Goal: Use online tool/utility: Utilize a website feature to perform a specific function

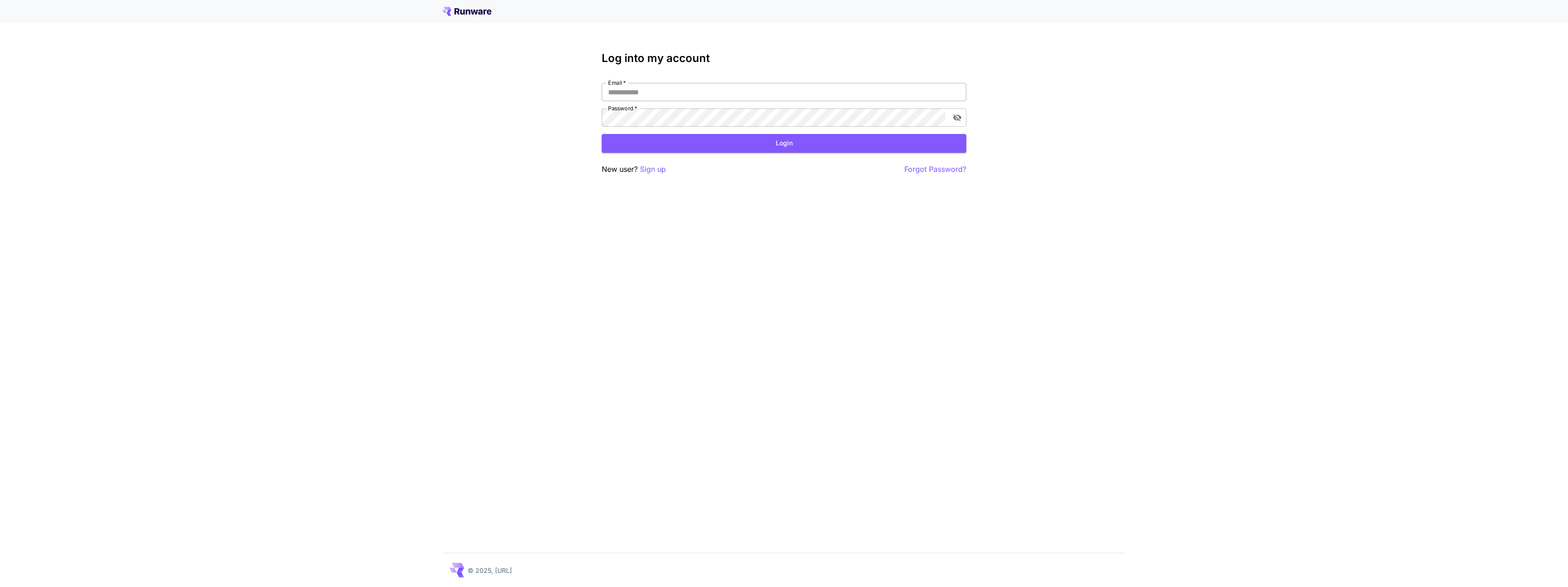
click at [738, 90] on input "Email   *" at bounding box center [784, 92] width 365 height 18
click at [784, 195] on div "Log into my account Email   * Email   * Password   * Password   * Login New use…" at bounding box center [784, 293] width 1568 height 587
click at [777, 81] on div "Log into my account Email   * Email   * Password   * Password   * Login New use…" at bounding box center [784, 114] width 365 height 123
click at [772, 93] on input "Email   *" at bounding box center [784, 92] width 365 height 18
type input "**********"
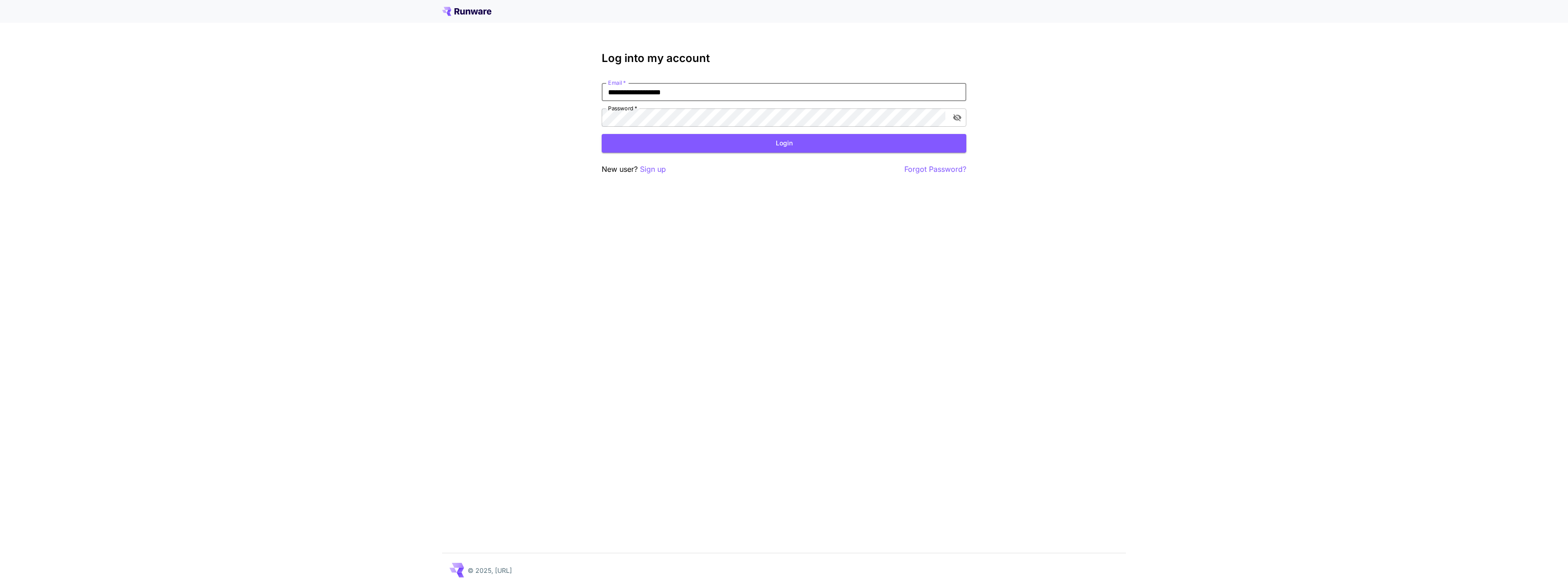
click button "Login" at bounding box center [784, 143] width 365 height 18
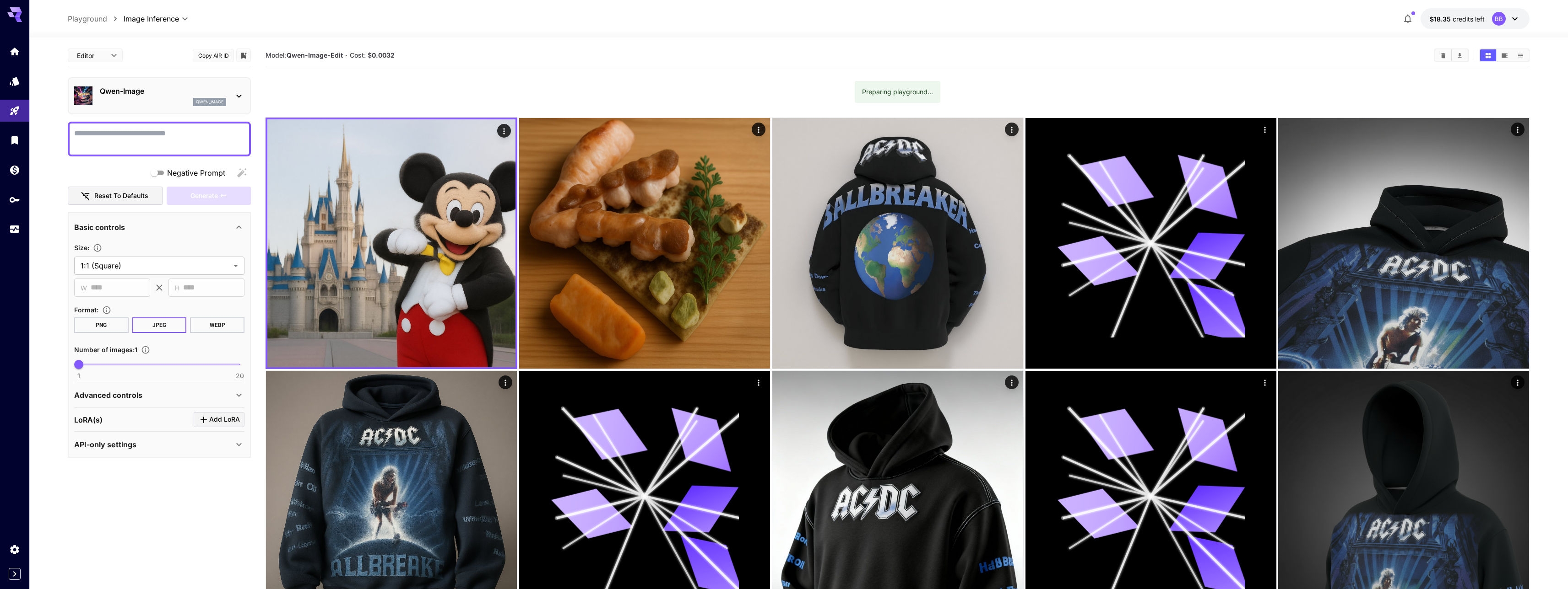
click at [122, 96] on p "Qwen-Image" at bounding box center [163, 91] width 126 height 11
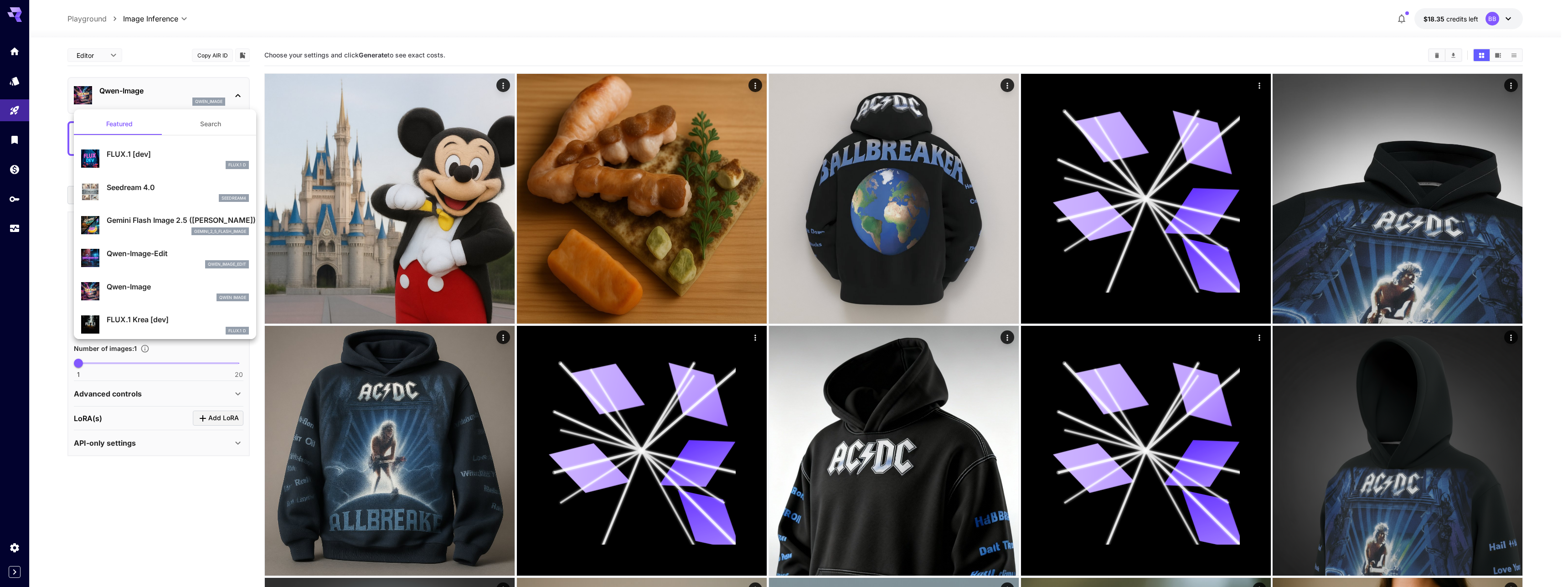
click at [150, 255] on p "Qwen-Image-Edit" at bounding box center [177, 254] width 142 height 11
type input "*"
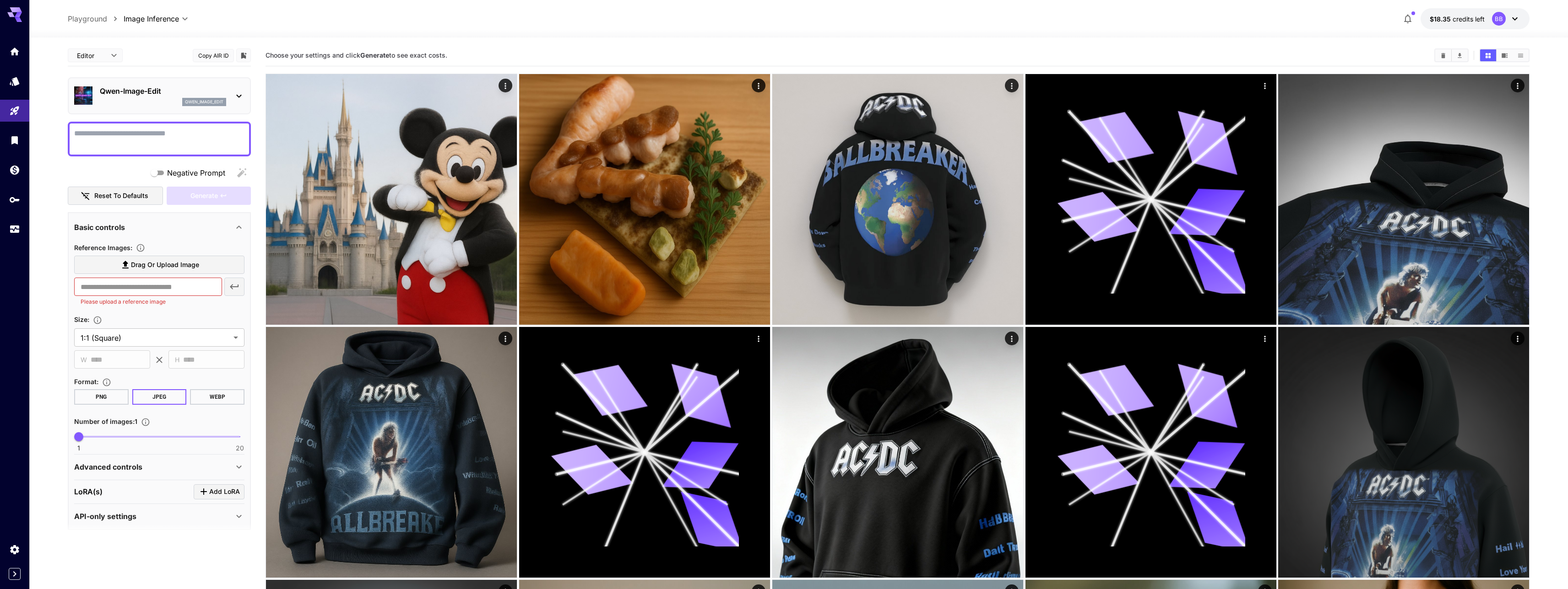
click at [119, 263] on label "Drag or upload image" at bounding box center [159, 265] width 170 height 18
click at [0, 0] on input "Drag or upload image" at bounding box center [0, 0] width 0 height 0
type input "**"
type input "***"
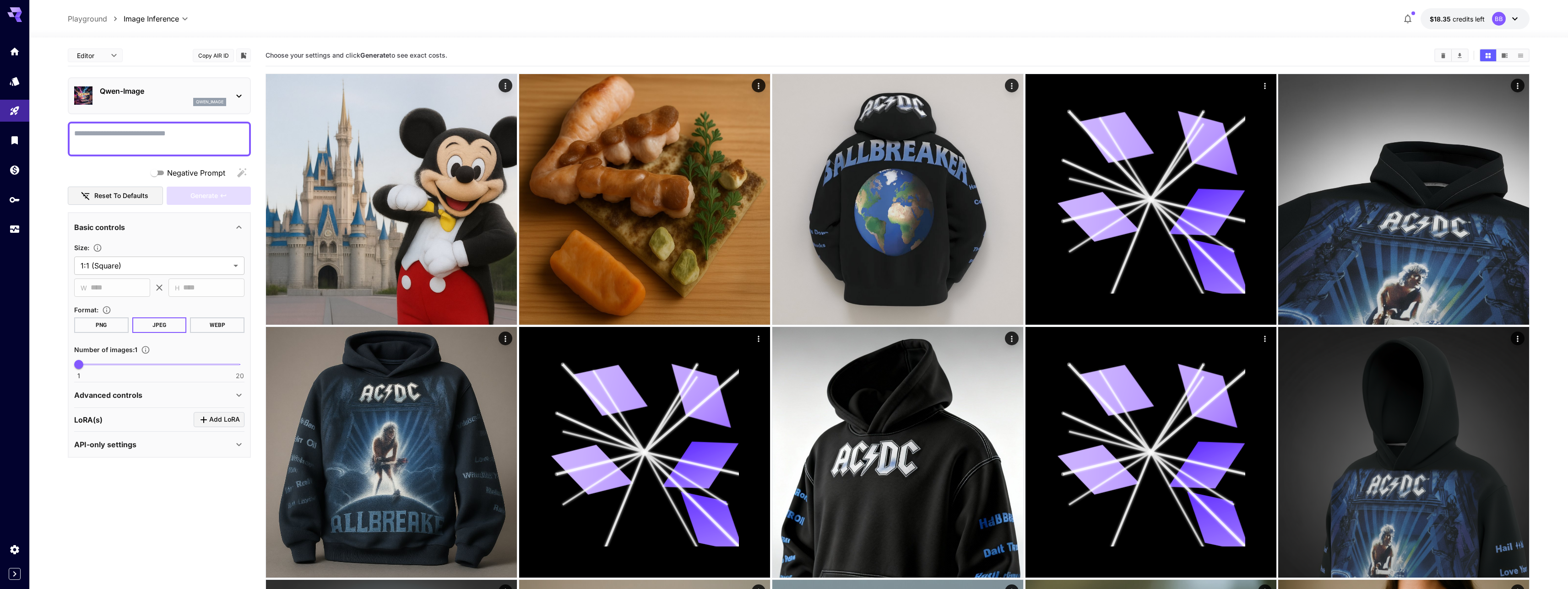
click at [144, 150] on div at bounding box center [159, 139] width 183 height 35
click at [135, 403] on div "Advanced controls" at bounding box center [159, 395] width 170 height 22
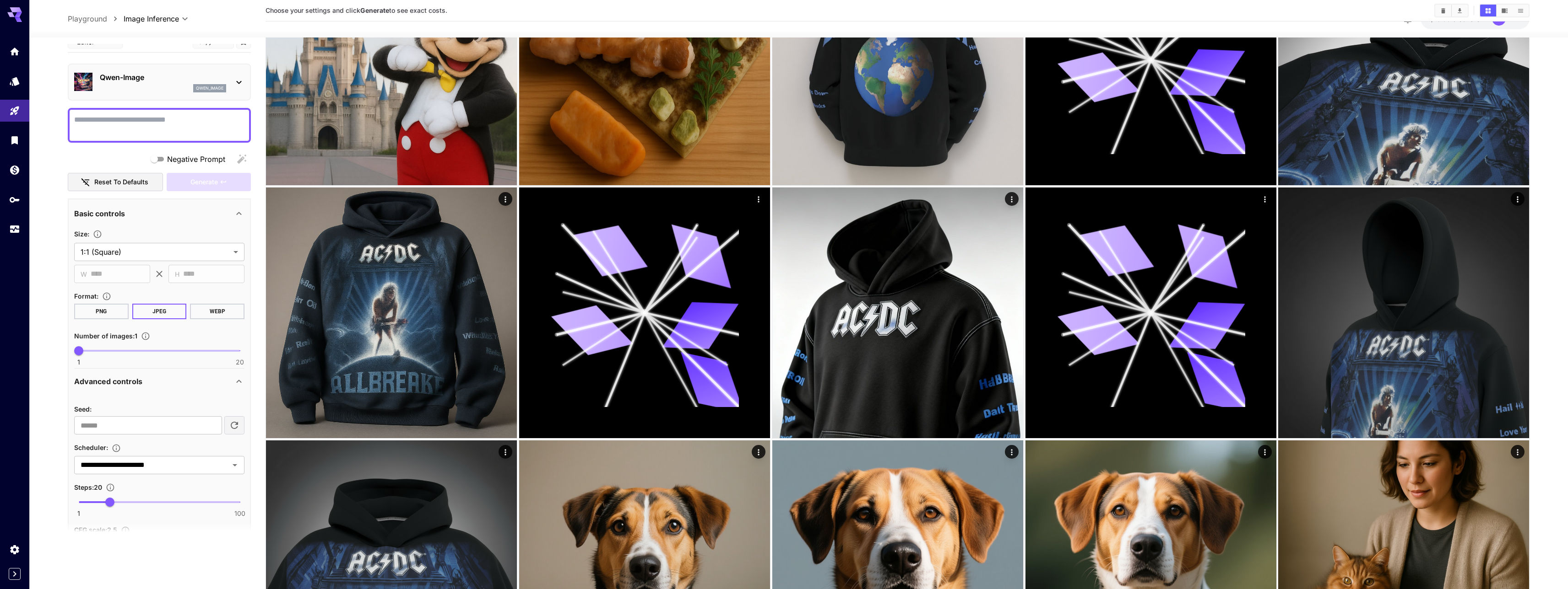
scroll to position [13, 0]
click at [147, 111] on div at bounding box center [159, 125] width 183 height 35
click at [144, 129] on textarea "Negative Prompt" at bounding box center [159, 125] width 170 height 22
type textarea "**********"
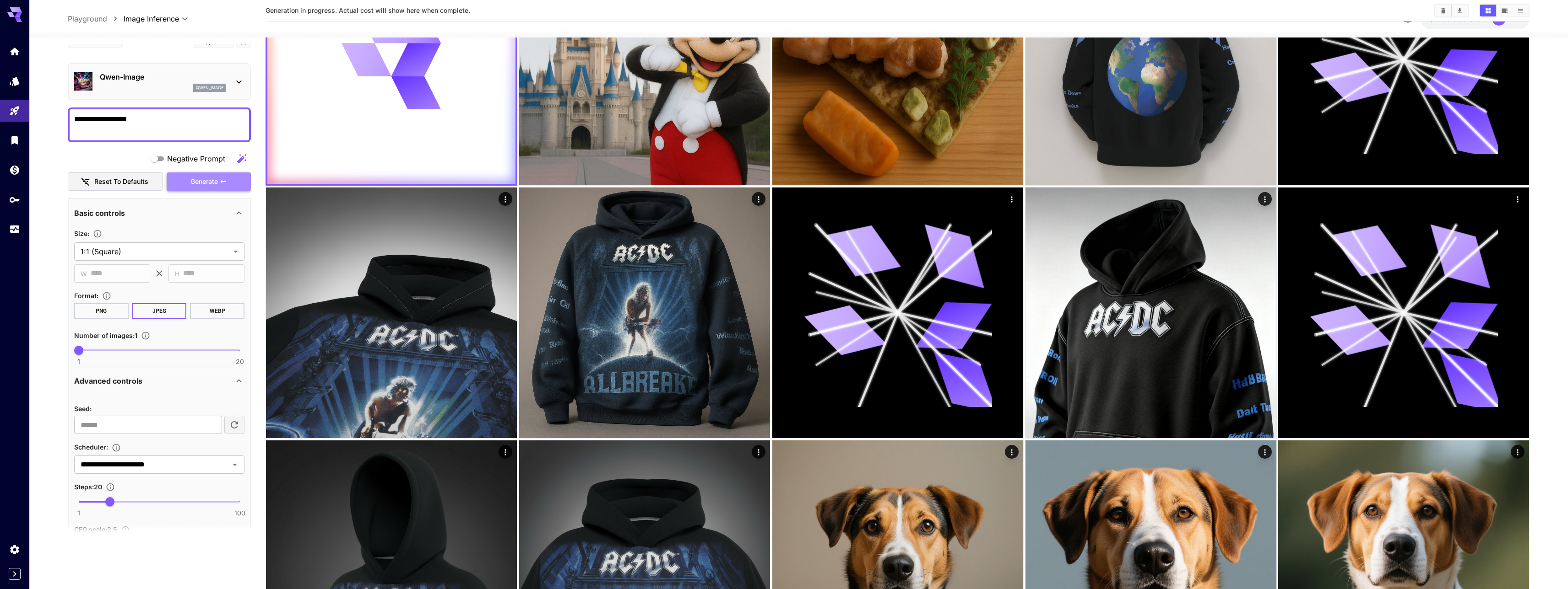
click at [202, 184] on span "Generate" at bounding box center [204, 182] width 28 height 11
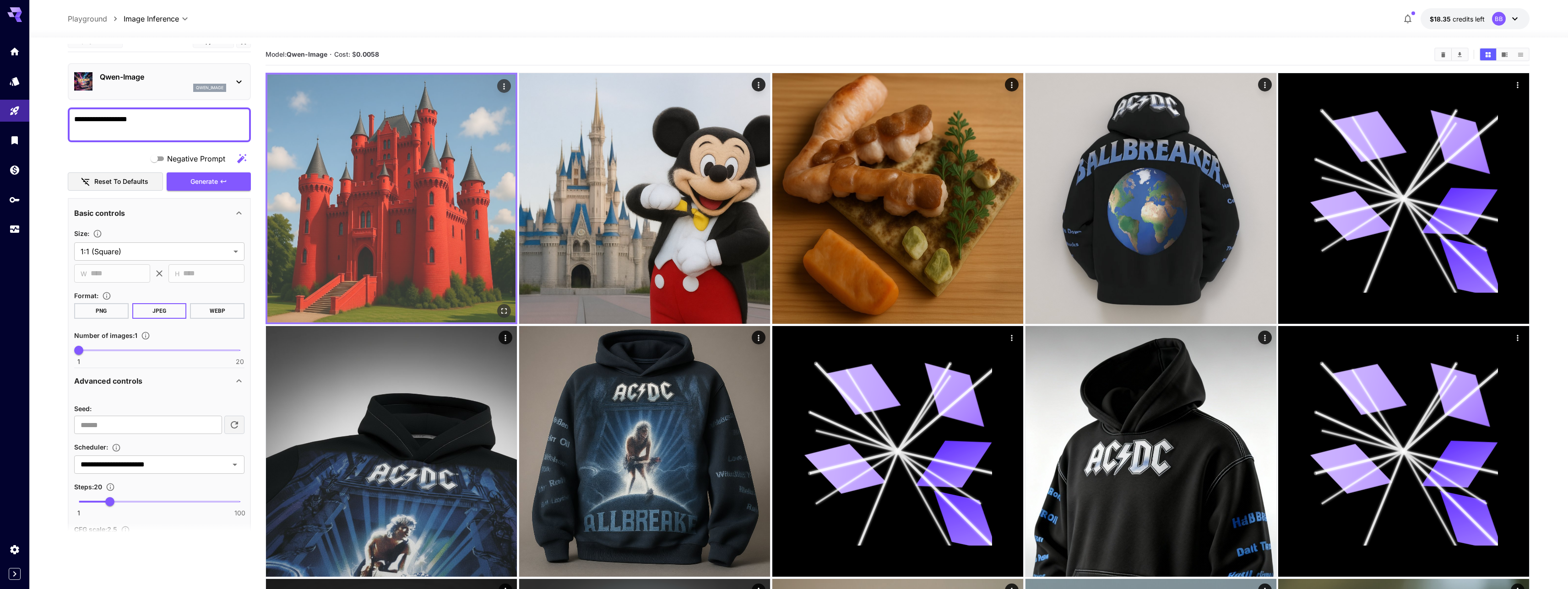
scroll to position [0, 0]
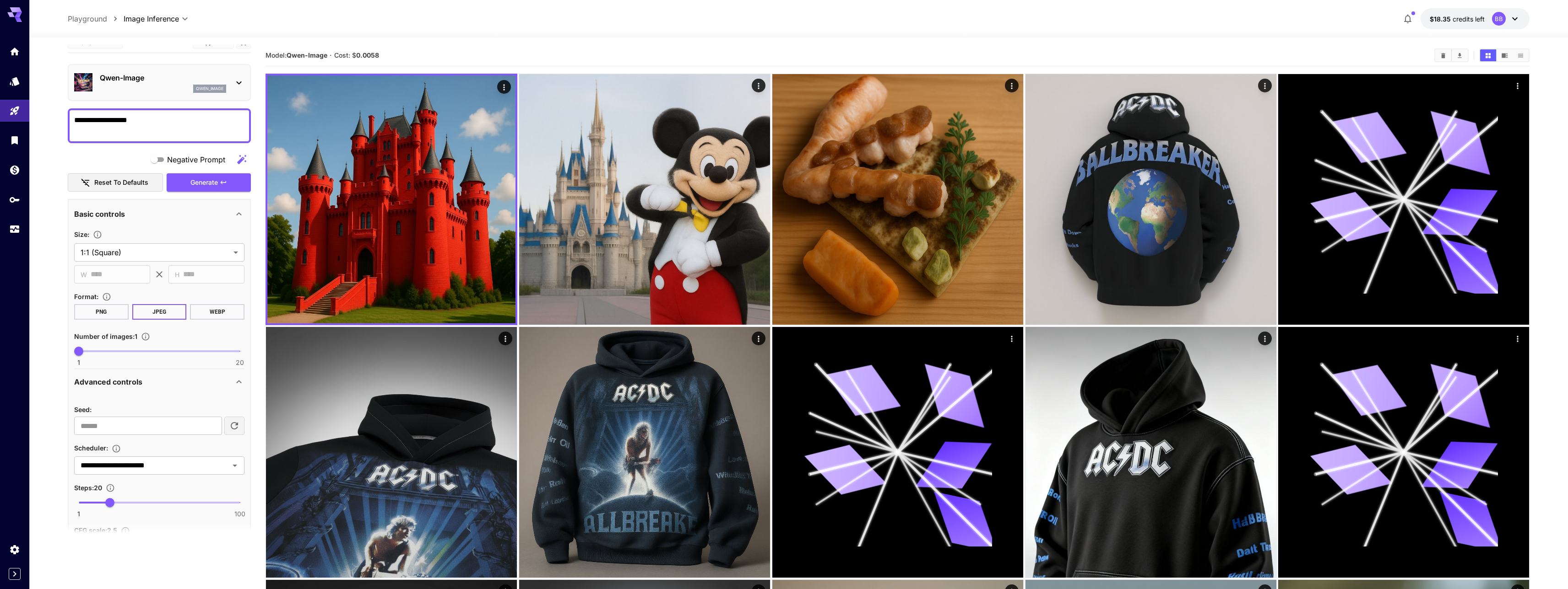
click at [203, 86] on p "qwen_image" at bounding box center [210, 88] width 28 height 6
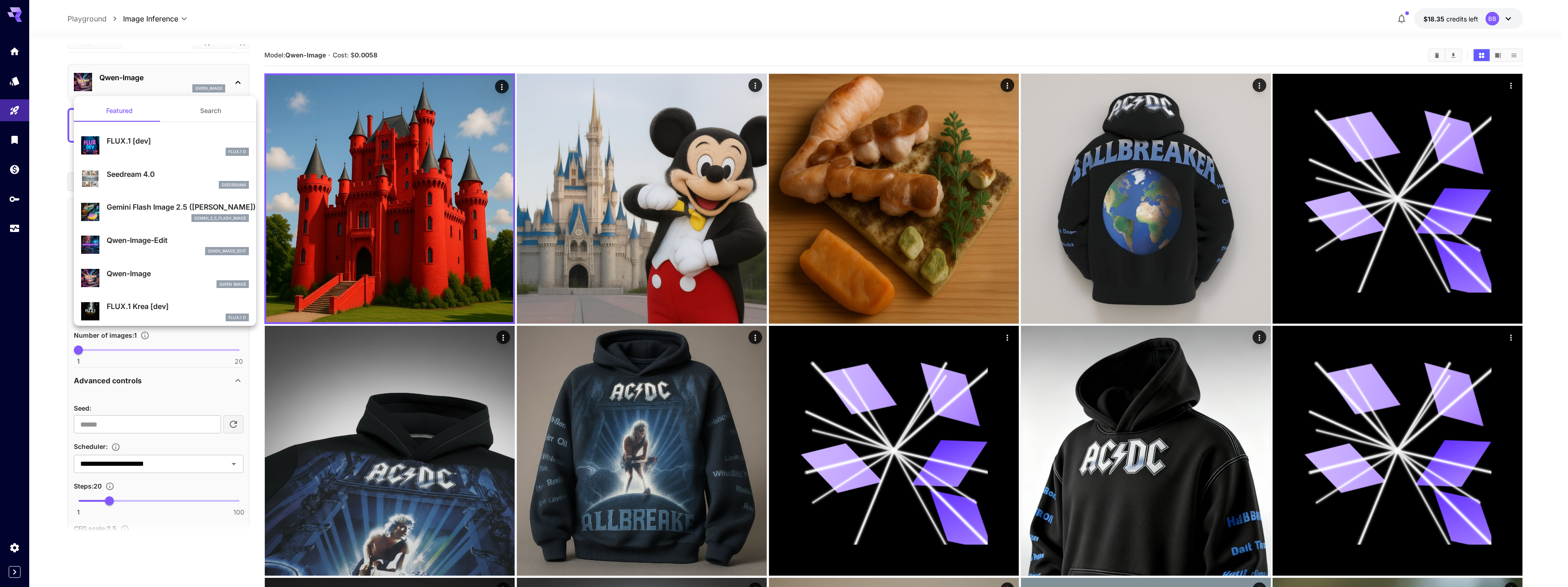
click at [163, 239] on p "Qwen-Image-Edit" at bounding box center [177, 240] width 142 height 11
type input "*"
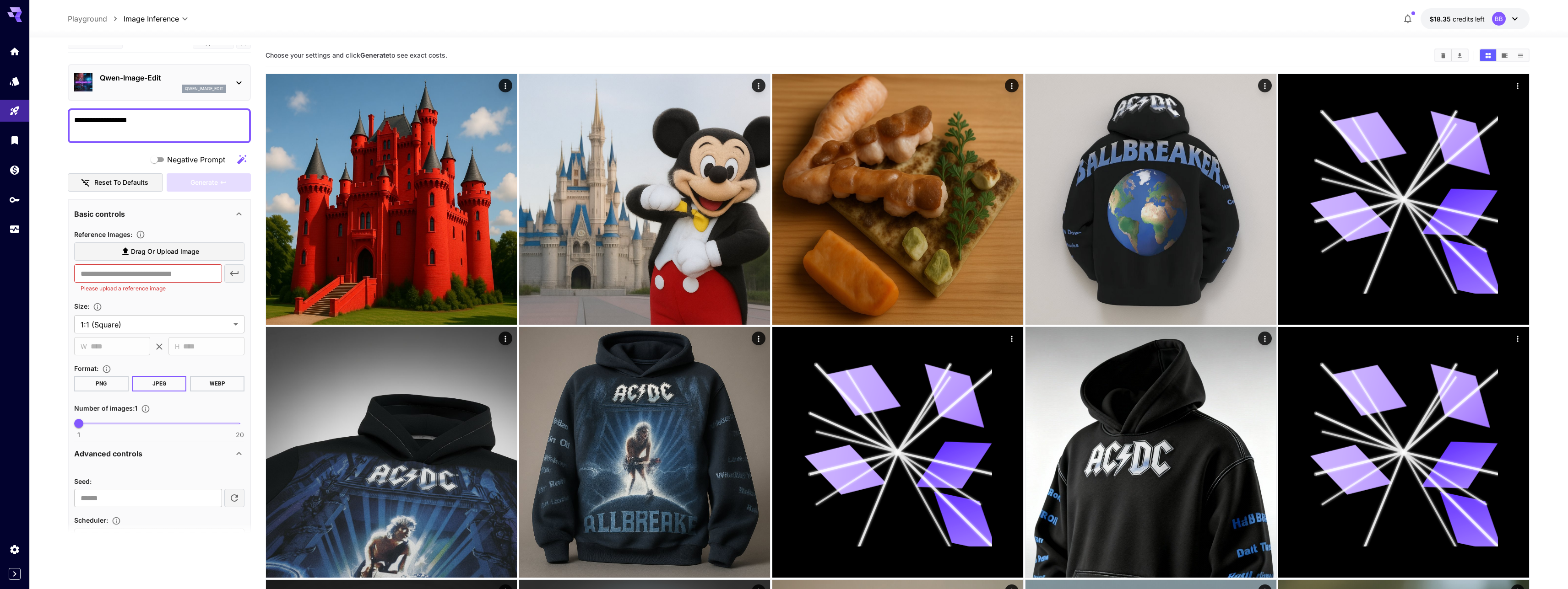
click at [158, 248] on span "Drag or upload image" at bounding box center [165, 252] width 68 height 11
click at [0, 0] on input "Drag or upload image" at bounding box center [0, 0] width 0 height 0
type input "**********"
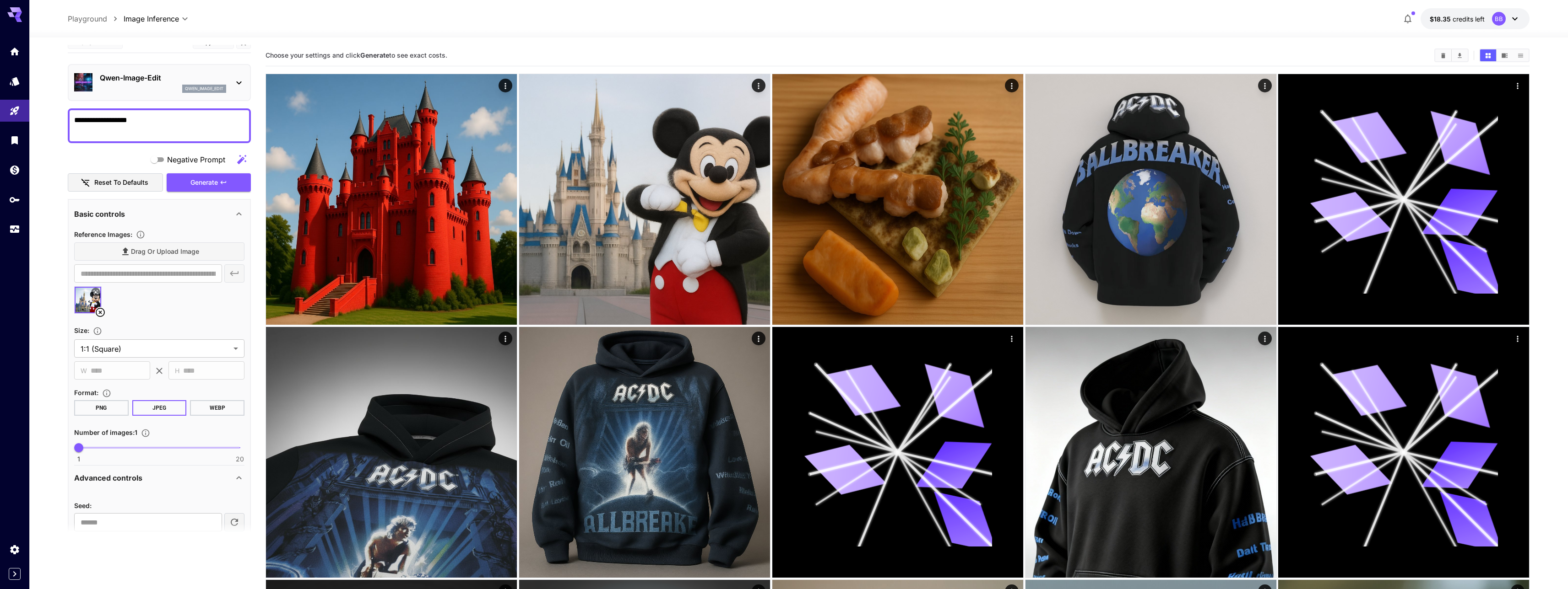
click at [168, 127] on textarea "**********" at bounding box center [159, 126] width 170 height 22
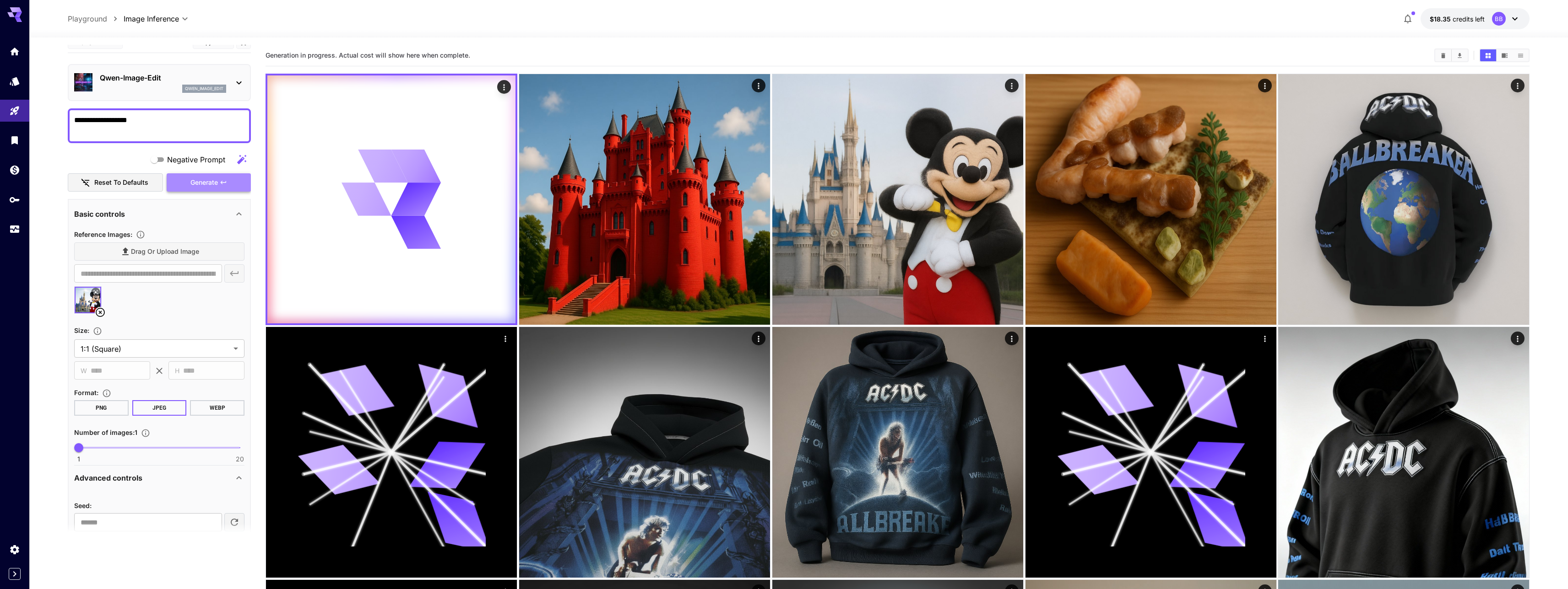
click at [222, 185] on icon "button" at bounding box center [223, 183] width 7 height 7
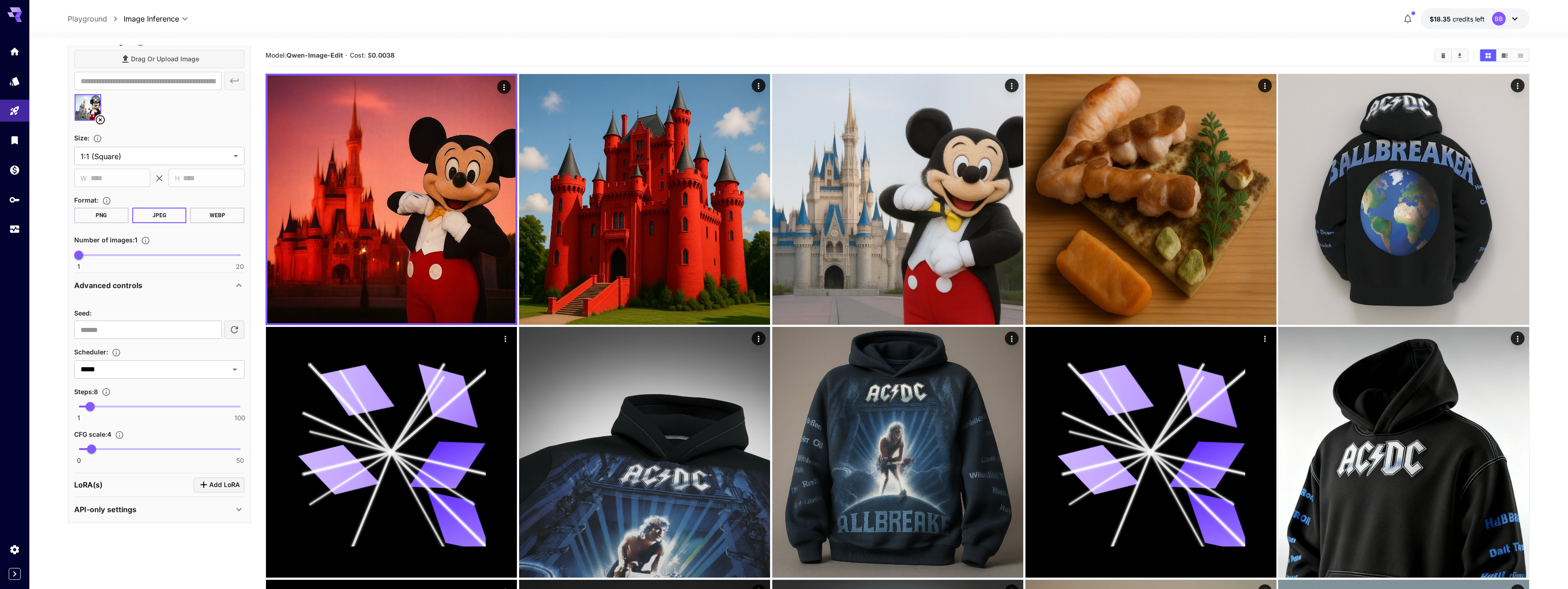
scroll to position [206, 0]
type input "**"
drag, startPoint x: 113, startPoint y: 403, endPoint x: 158, endPoint y: 405, distance: 45.0
click at [158, 405] on span "50" at bounding box center [158, 406] width 9 height 9
type input "*"
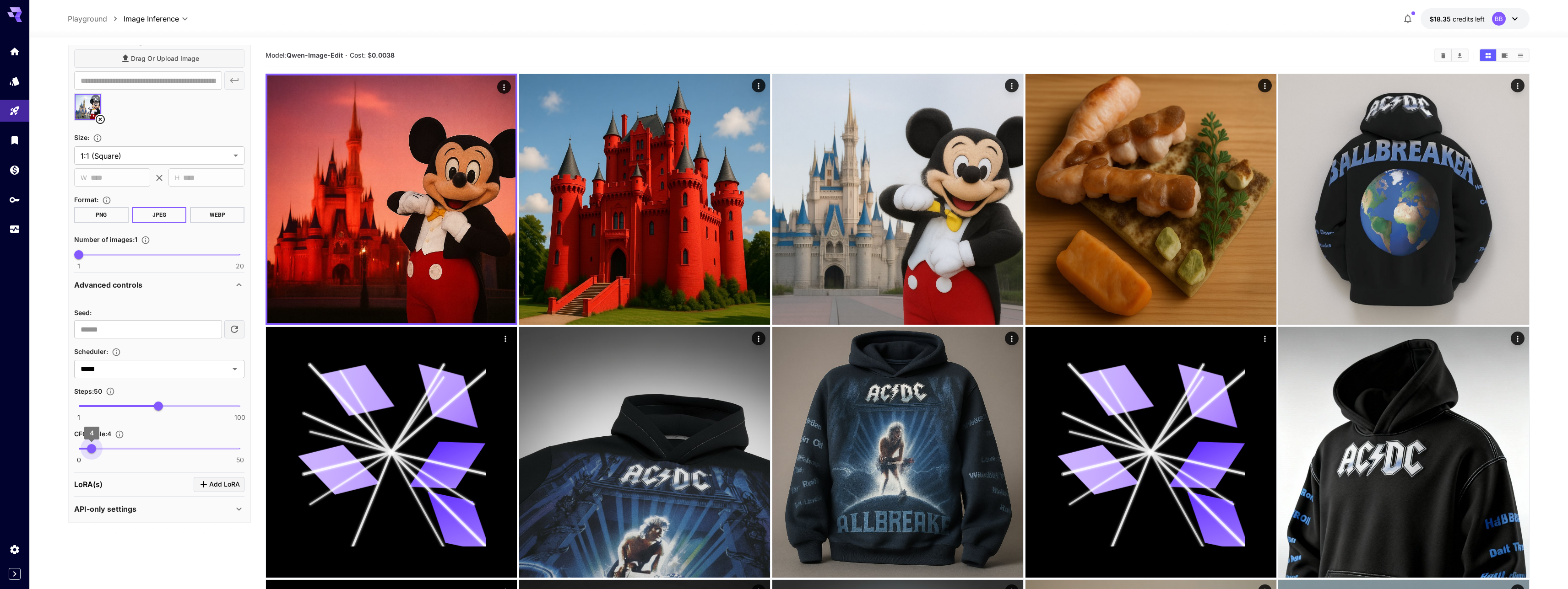
click at [92, 451] on span "4" at bounding box center [92, 448] width 9 height 9
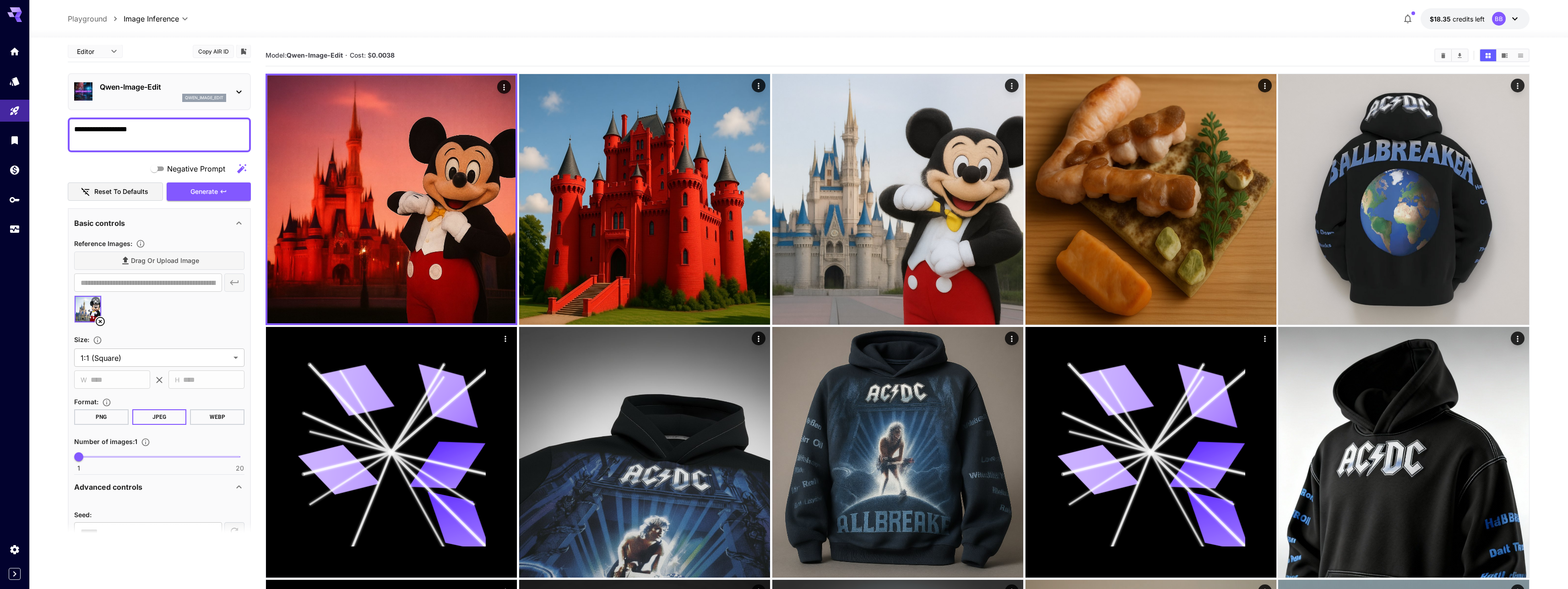
scroll to position [0, 0]
click at [193, 190] on button "Generate" at bounding box center [209, 196] width 85 height 18
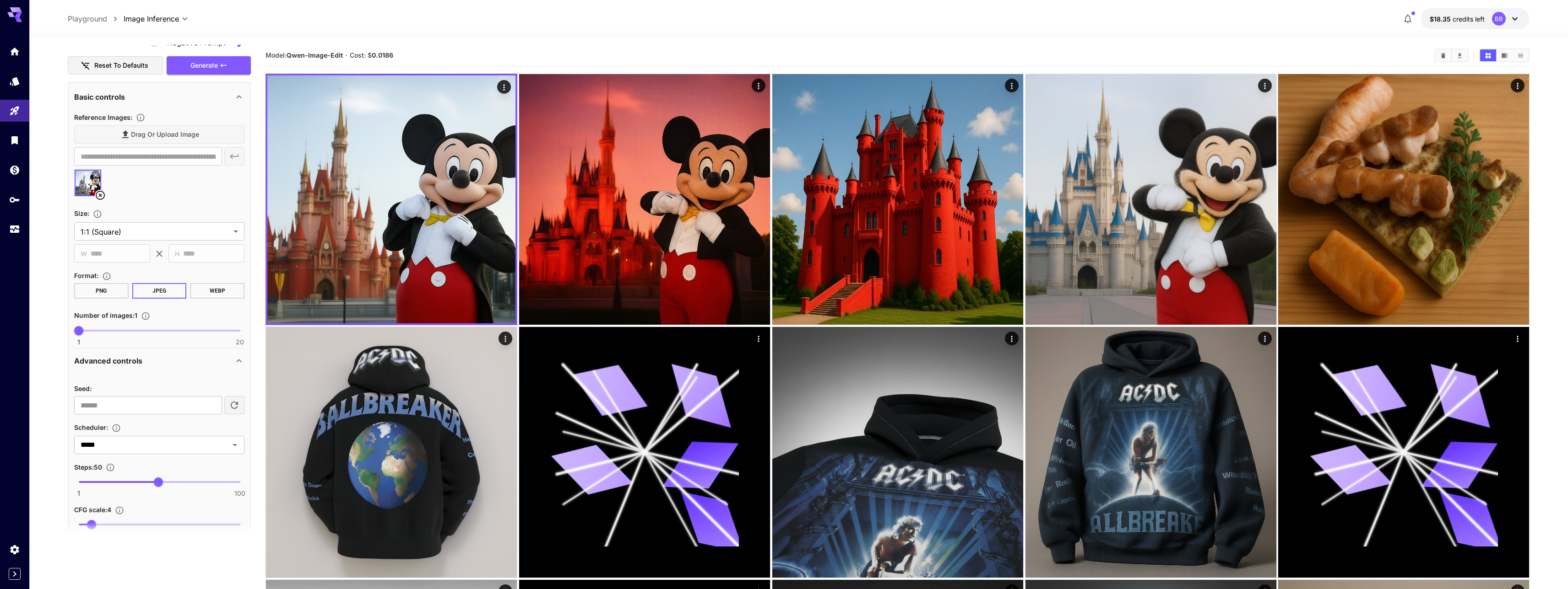
scroll to position [206, 0]
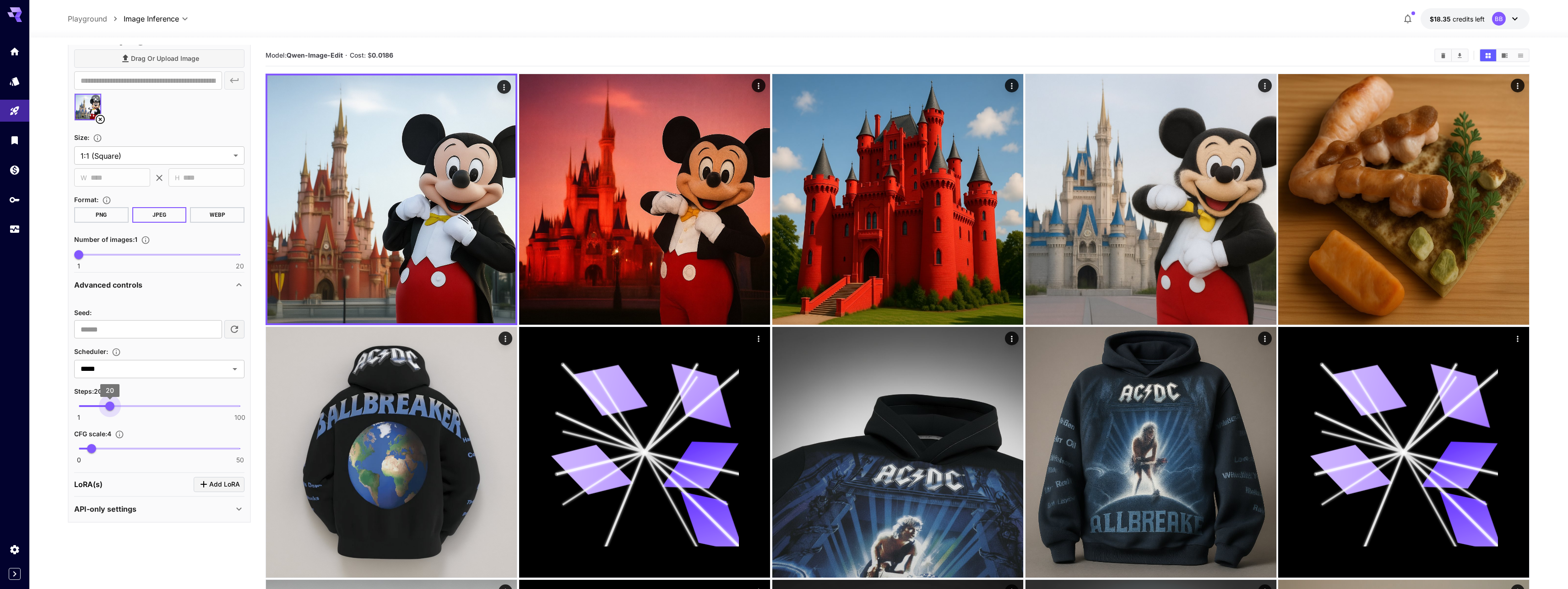
drag, startPoint x: 158, startPoint y: 409, endPoint x: 109, endPoint y: 411, distance: 49.0
click at [109, 411] on span "20" at bounding box center [109, 406] width 9 height 9
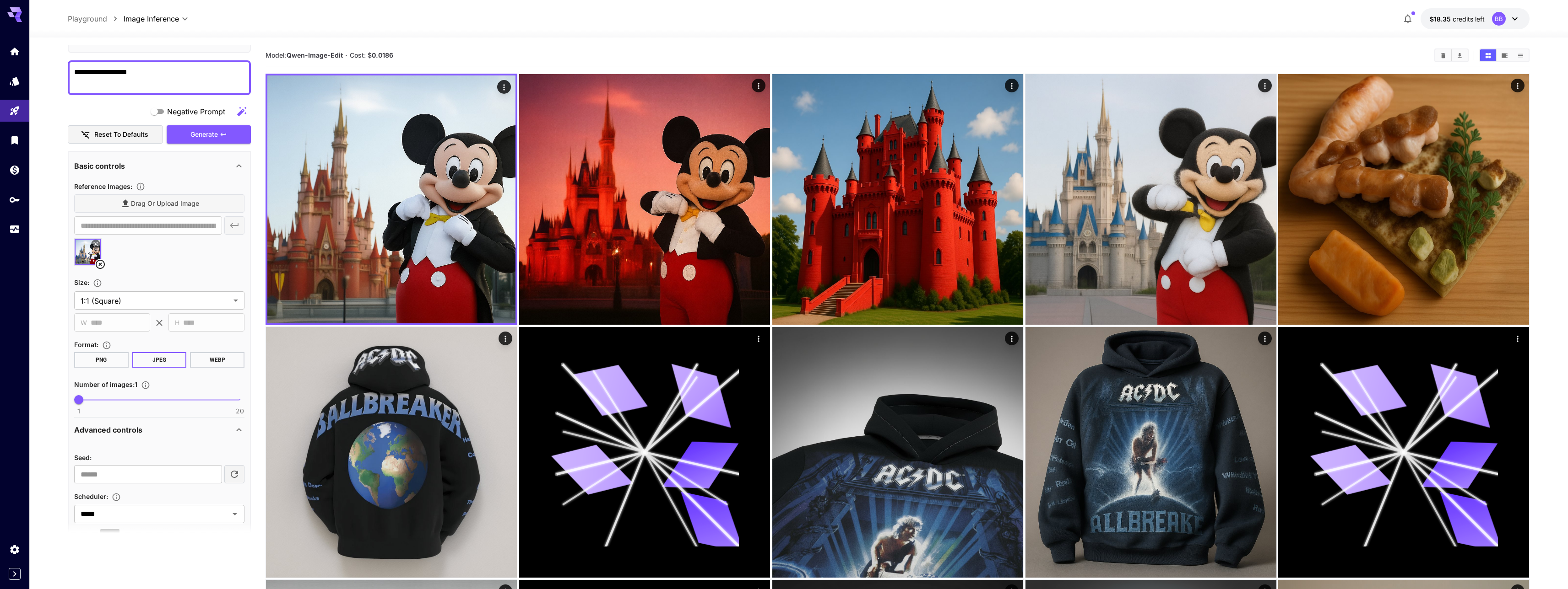
scroll to position [0, 0]
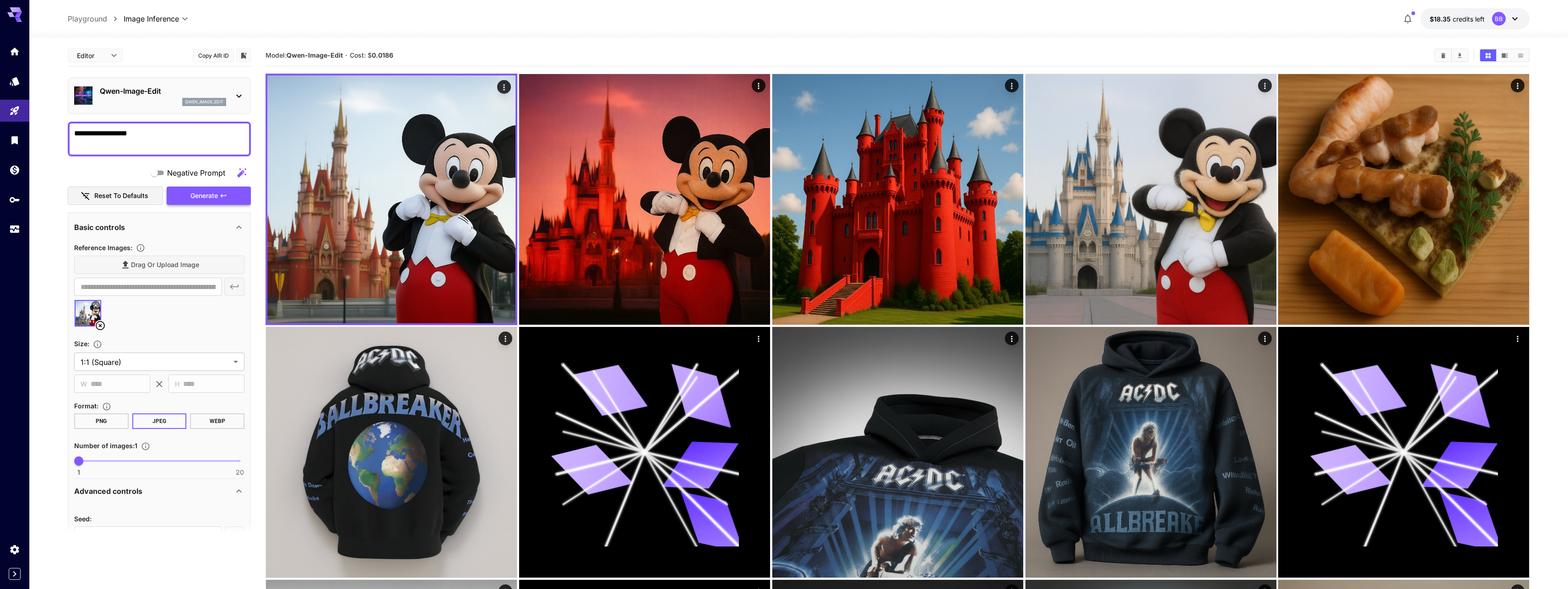
click at [204, 200] on span "Generate" at bounding box center [204, 196] width 28 height 11
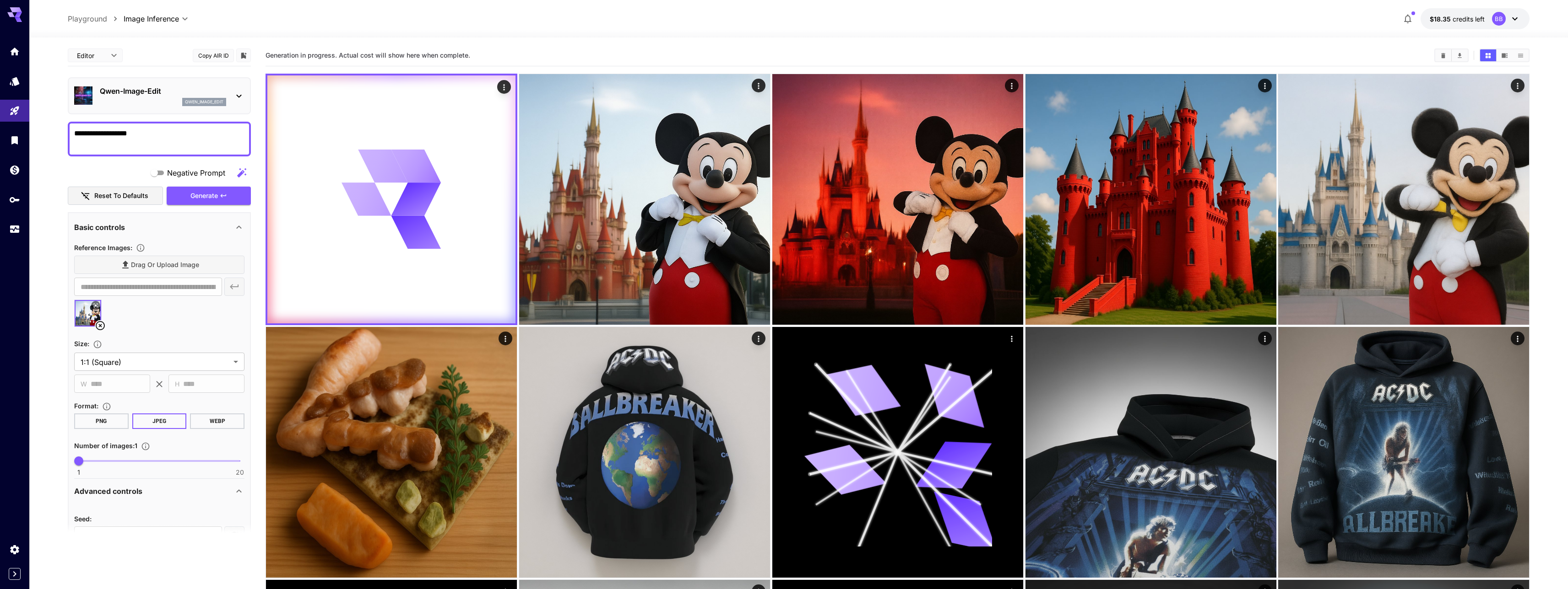
scroll to position [206, 0]
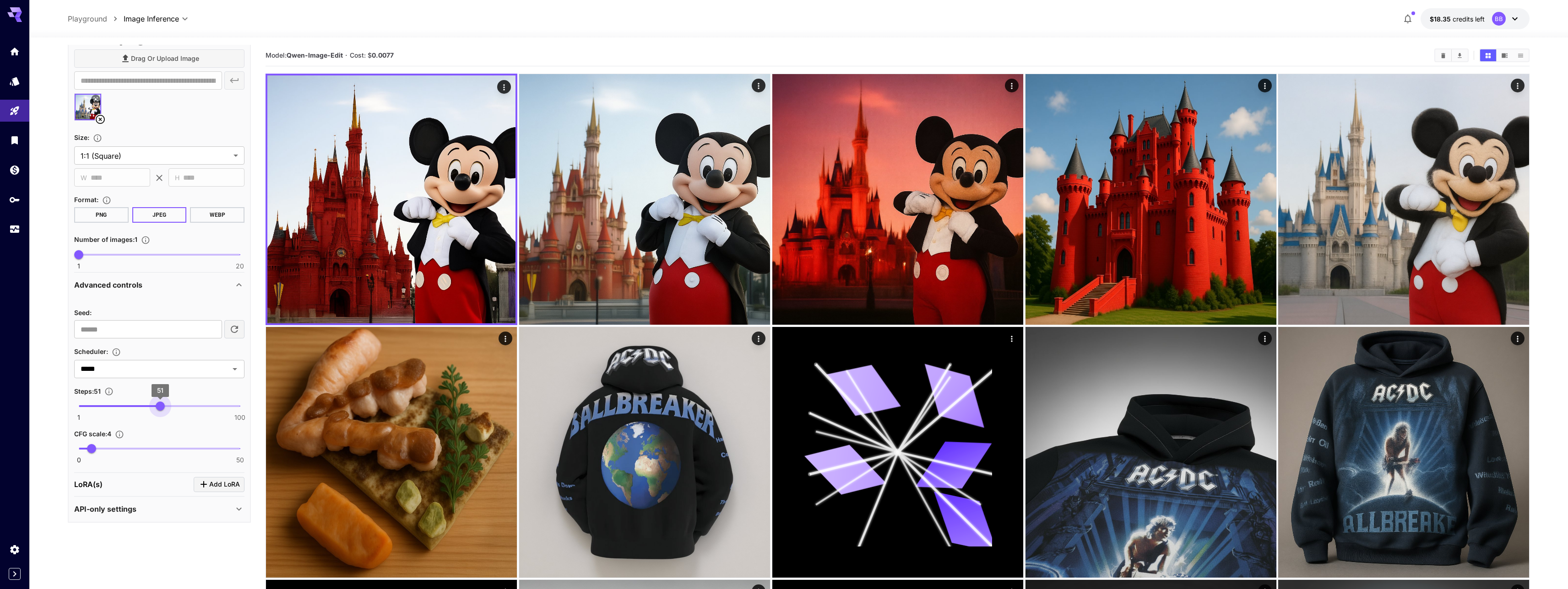
type input "**"
drag, startPoint x: 112, startPoint y: 408, endPoint x: 158, endPoint y: 409, distance: 46.0
click at [158, 409] on span "50" at bounding box center [158, 406] width 9 height 9
drag, startPoint x: 91, startPoint y: 450, endPoint x: 240, endPoint y: 449, distance: 149.0
click at [240, 449] on span "50" at bounding box center [240, 448] width 9 height 9
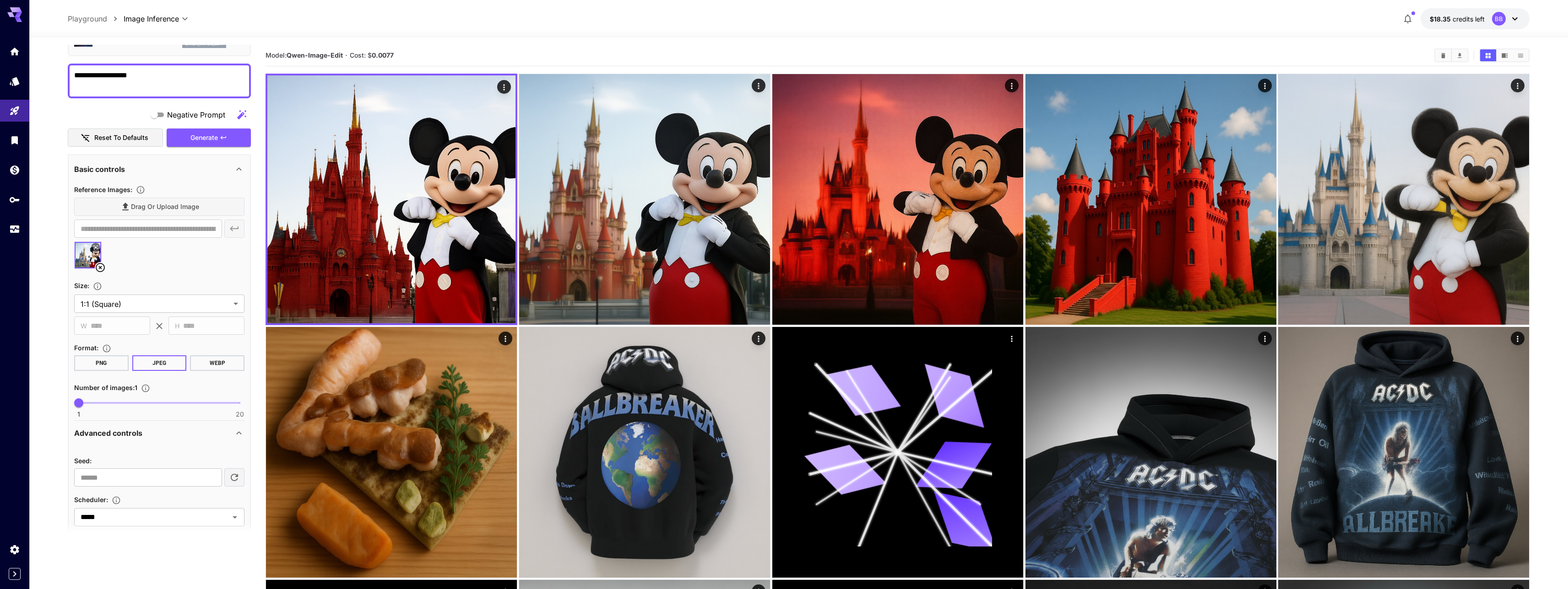
scroll to position [0, 0]
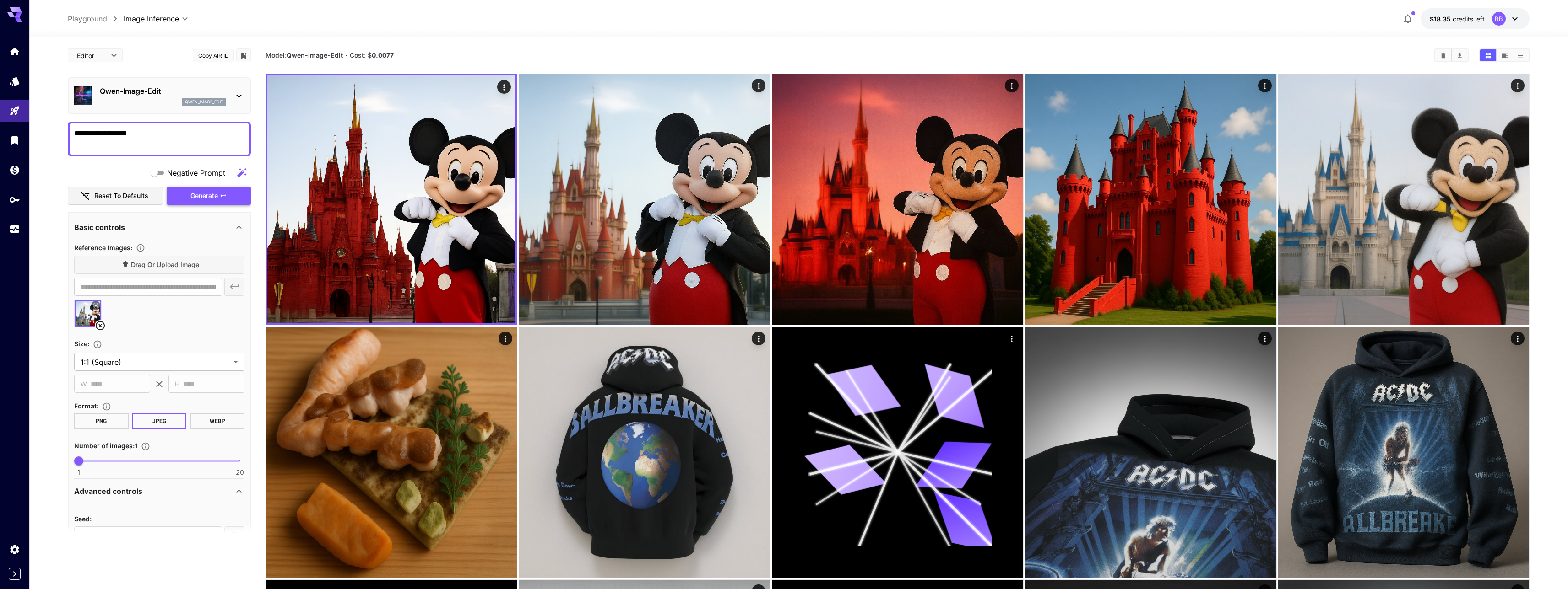
click at [200, 196] on span "Generate" at bounding box center [204, 196] width 28 height 11
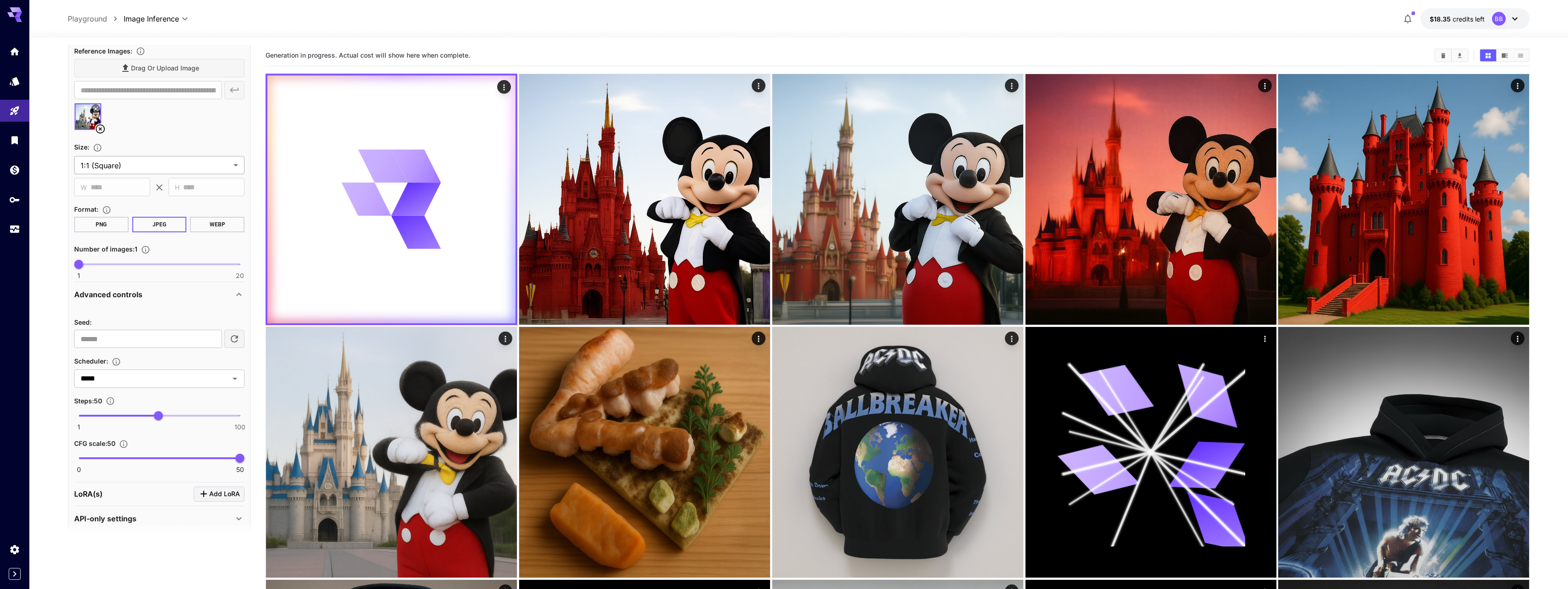
scroll to position [206, 0]
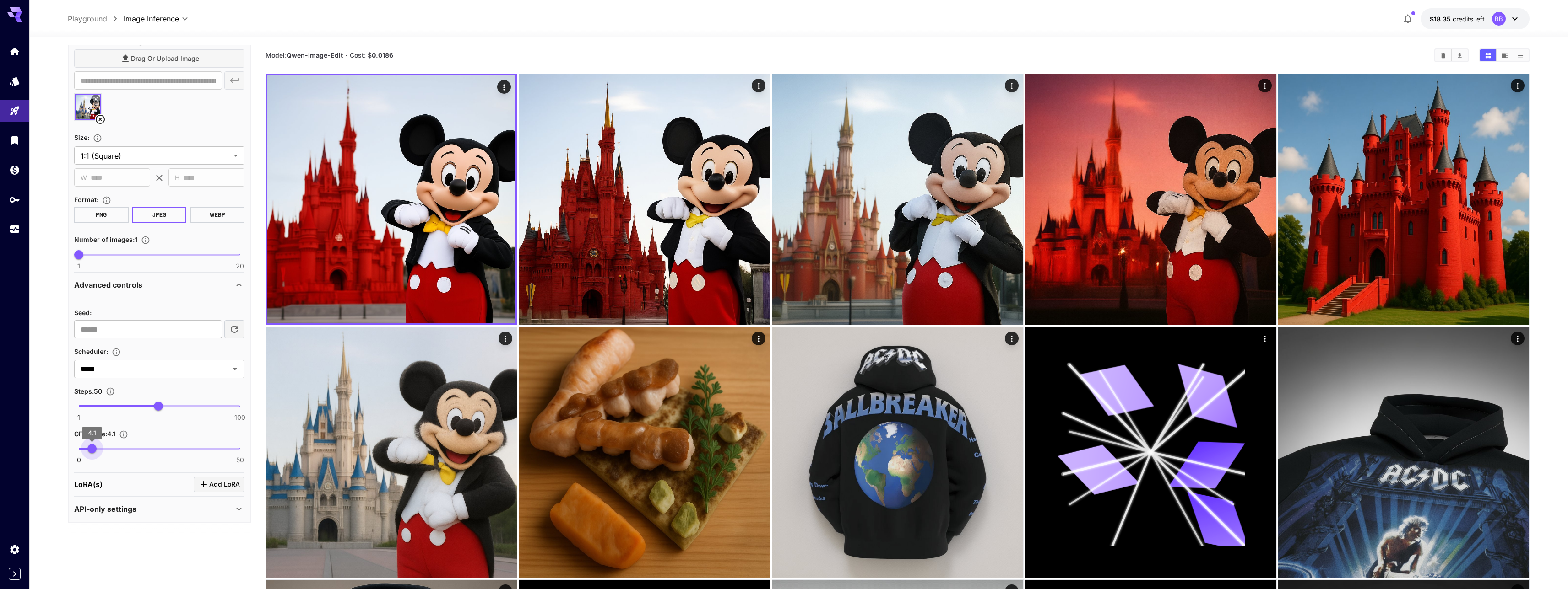
type input "*"
drag, startPoint x: 239, startPoint y: 452, endPoint x: 92, endPoint y: 455, distance: 147.0
click at [92, 453] on span "4" at bounding box center [92, 448] width 9 height 9
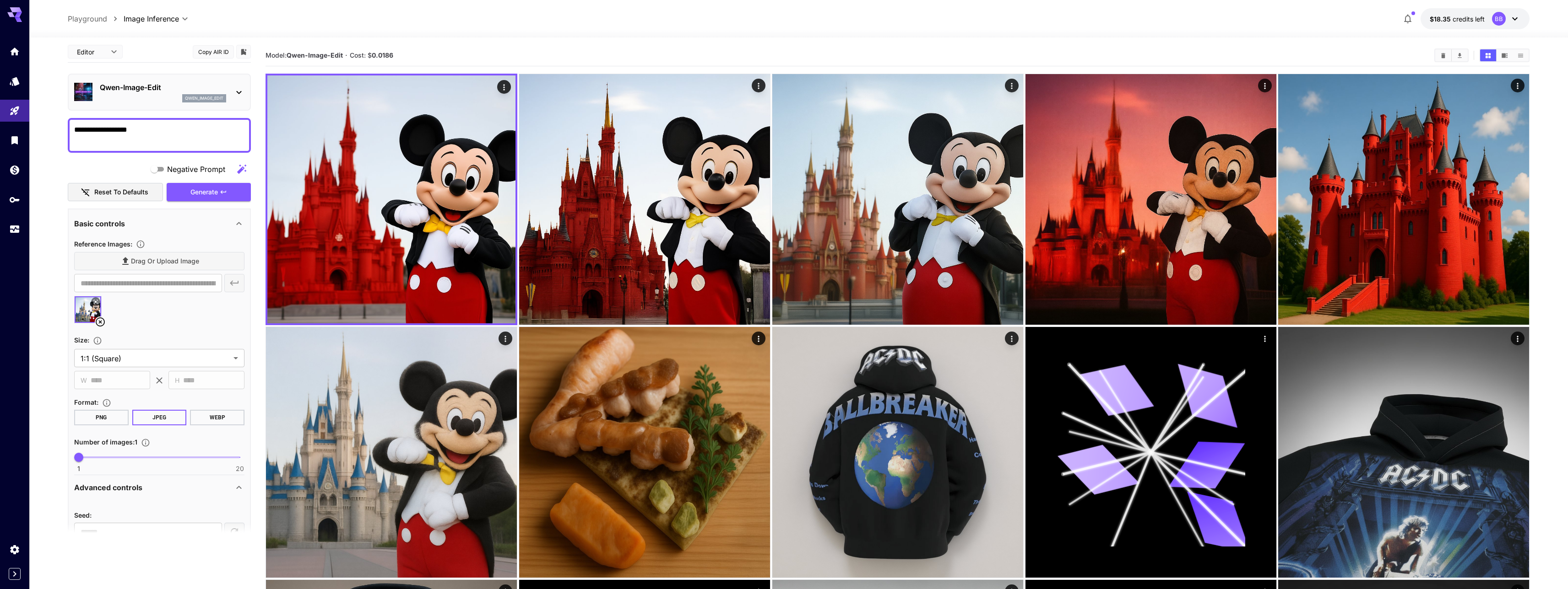
scroll to position [0, 0]
click at [196, 191] on span "Generate" at bounding box center [204, 196] width 28 height 11
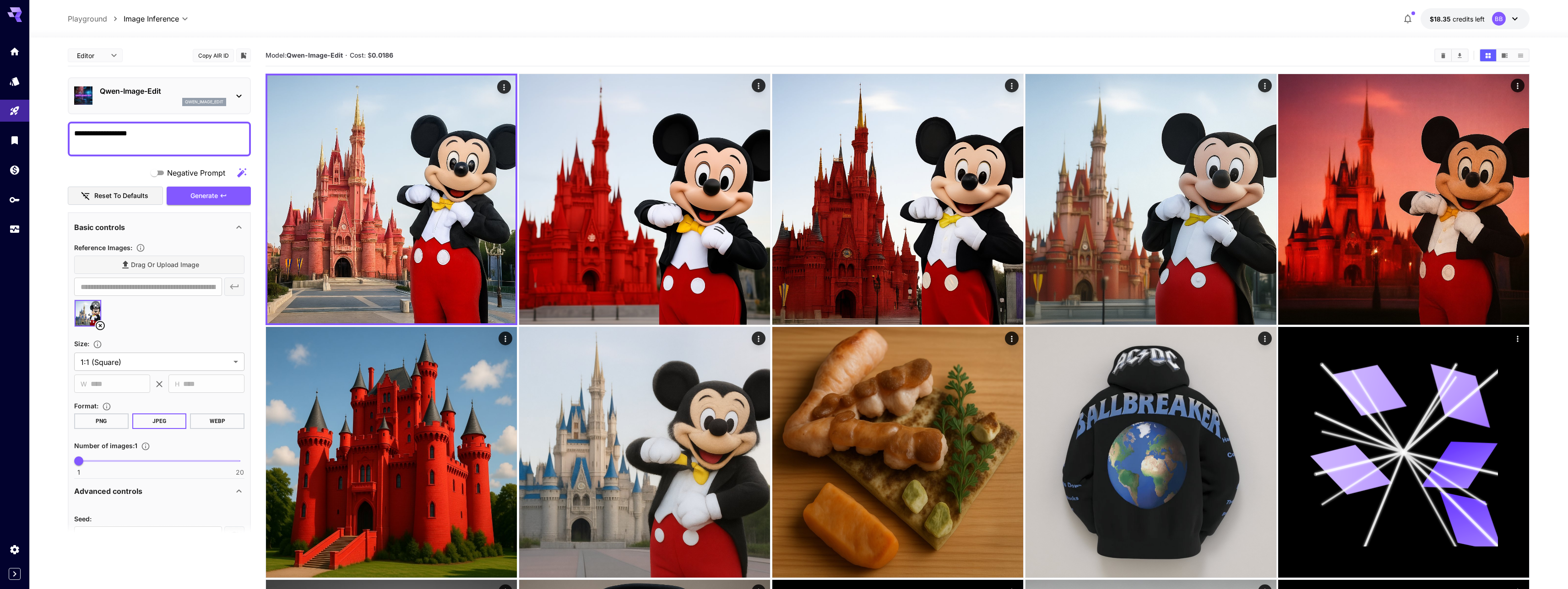
click at [124, 271] on div "Drag or upload image" at bounding box center [159, 265] width 170 height 18
click at [136, 266] on div "Drag or upload image" at bounding box center [159, 265] width 170 height 18
click at [195, 239] on div "**********" at bounding box center [159, 357] width 170 height 237
drag, startPoint x: 112, startPoint y: 322, endPoint x: 78, endPoint y: 327, distance: 34.4
click at [94, 326] on div at bounding box center [159, 317] width 170 height 35
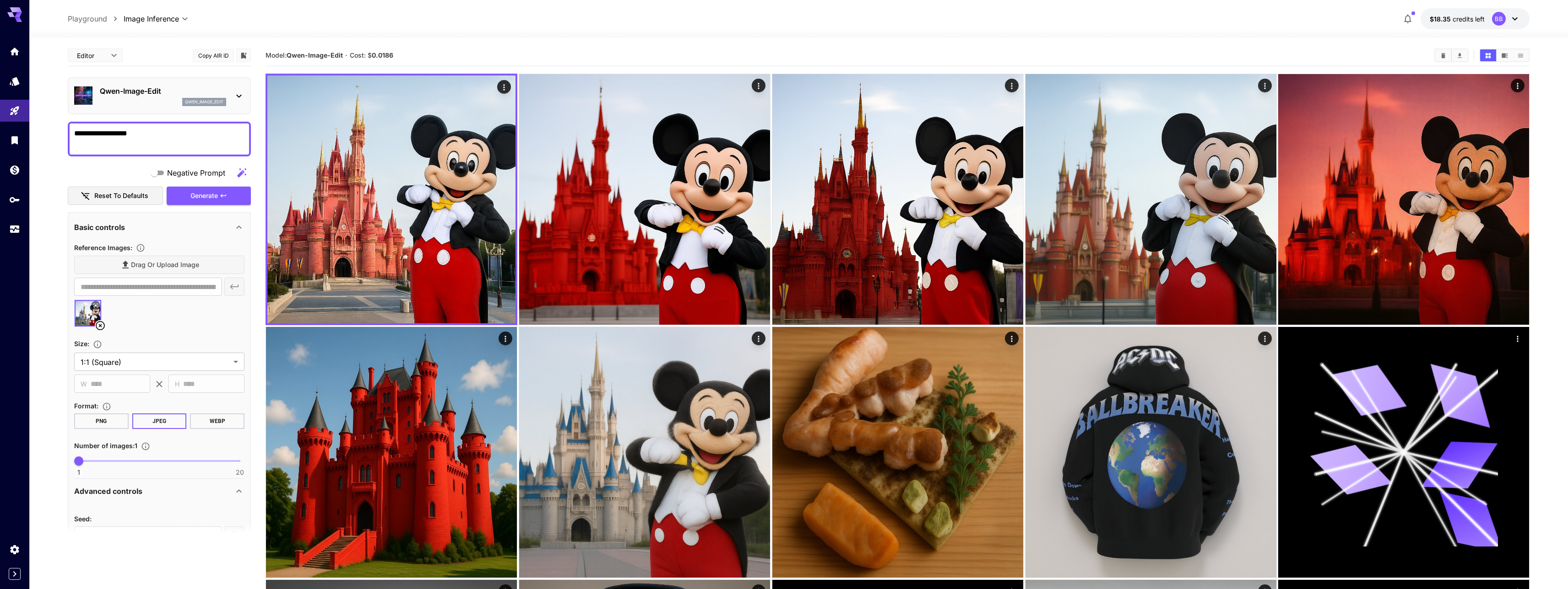
click at [80, 327] on div at bounding box center [159, 317] width 170 height 35
click at [101, 325] on icon at bounding box center [100, 325] width 11 height 11
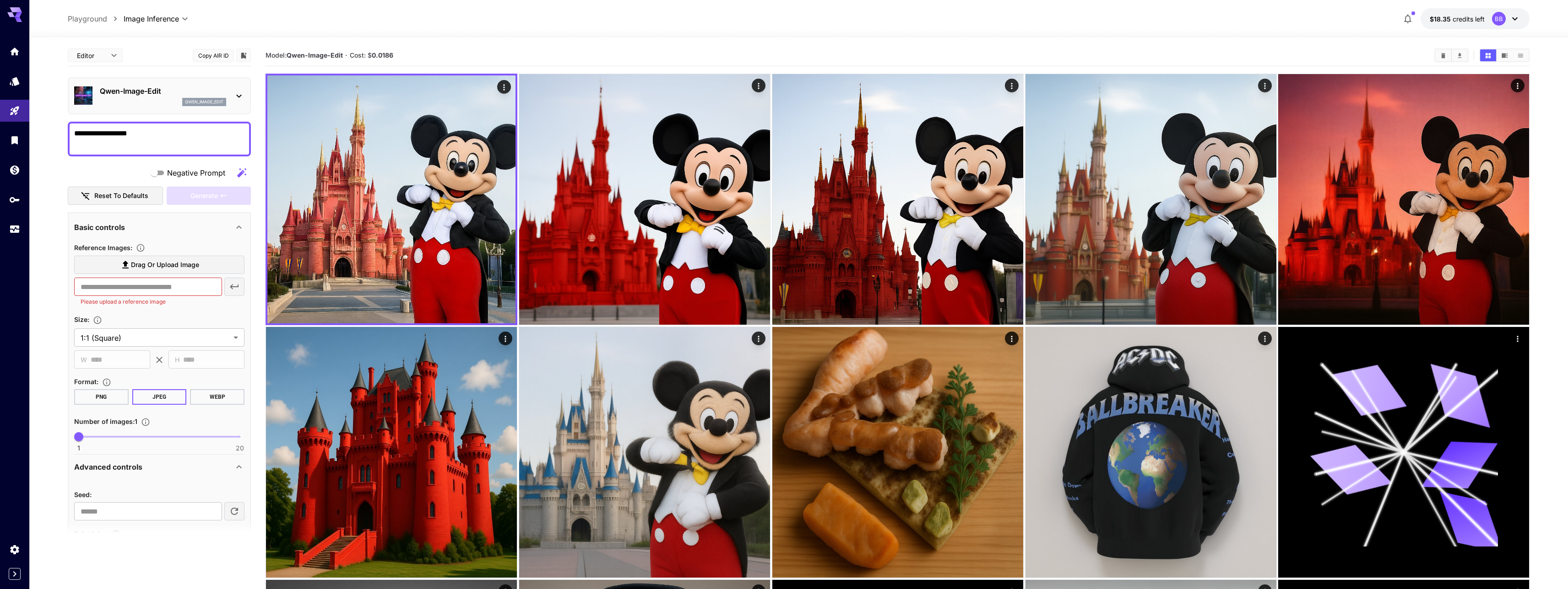
click at [139, 266] on span "Drag or upload image" at bounding box center [165, 265] width 68 height 11
click at [0, 0] on input "Drag or upload image" at bounding box center [0, 0] width 0 height 0
type input "**********"
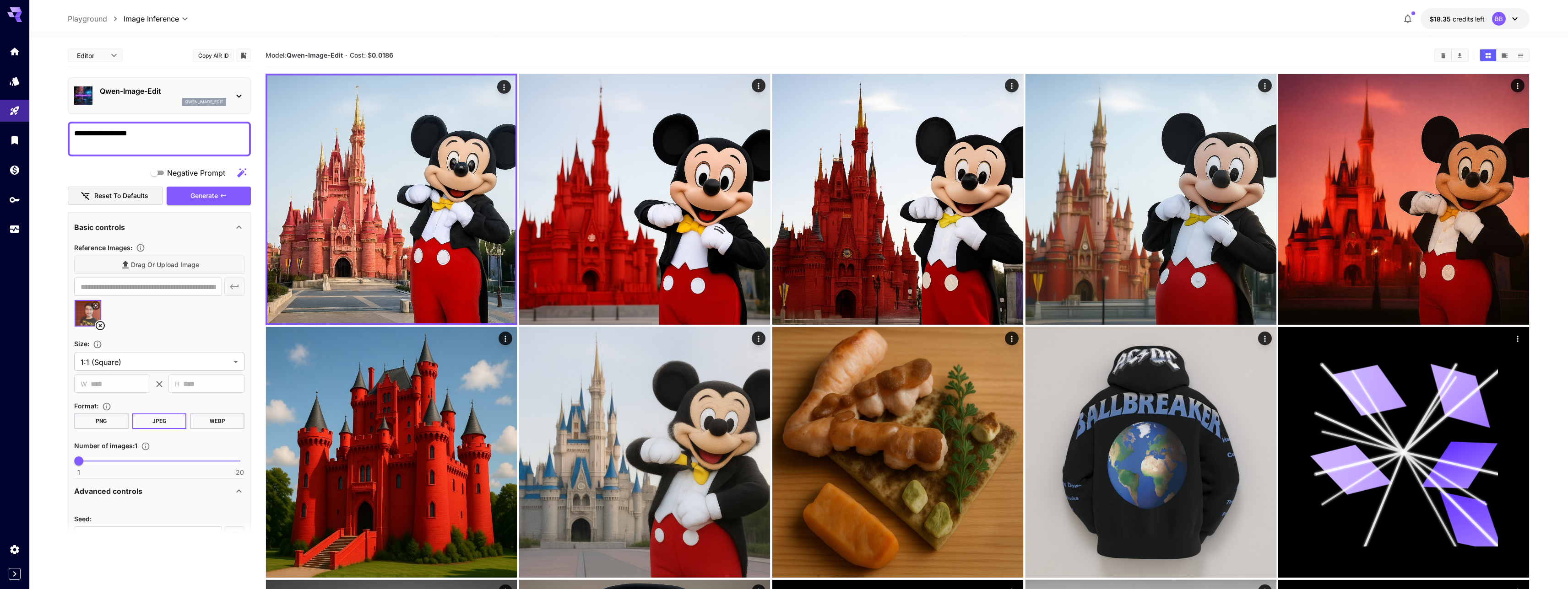
click at [115, 135] on textarea "**********" at bounding box center [159, 139] width 170 height 22
type textarea "**********"
click at [220, 200] on button "Generate" at bounding box center [209, 196] width 85 height 18
